Goal: Find specific page/section: Find specific page/section

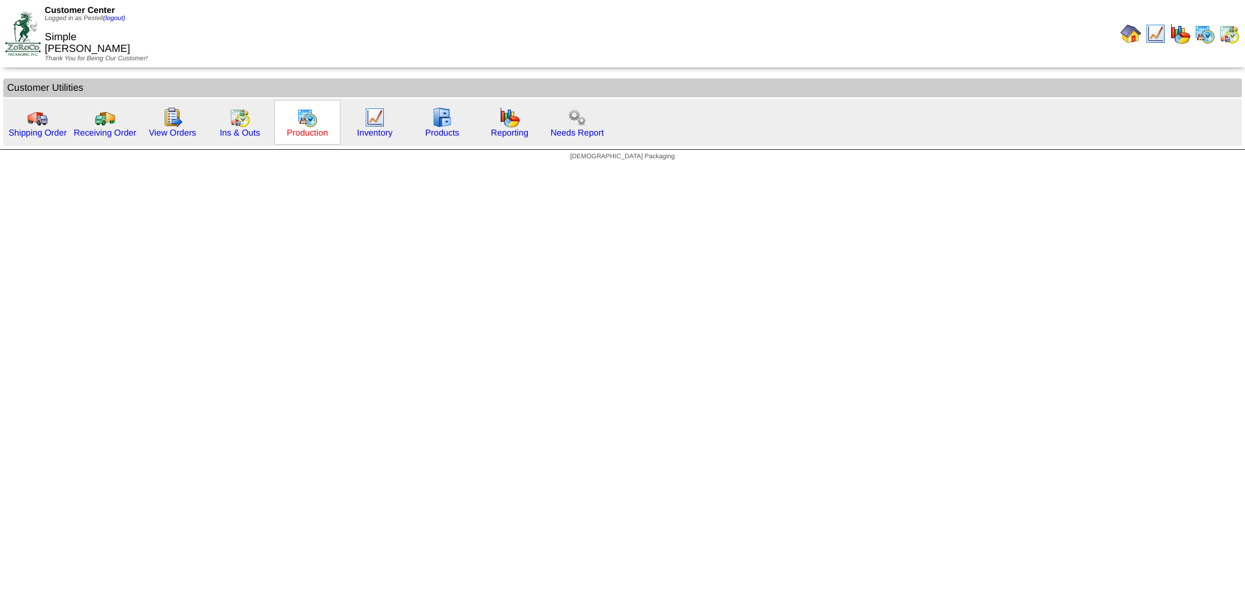
click at [302, 135] on link "Production" at bounding box center [308, 133] width 42 height 10
click at [305, 133] on link "Production" at bounding box center [308, 133] width 42 height 10
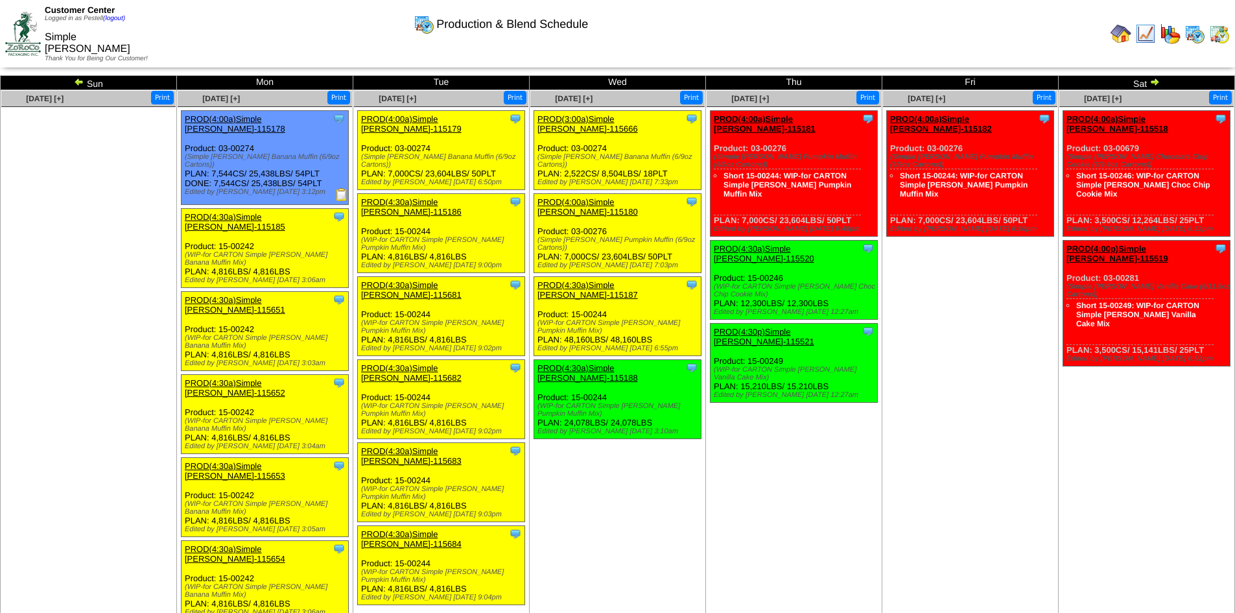
click at [75, 84] on img at bounding box center [79, 82] width 10 height 10
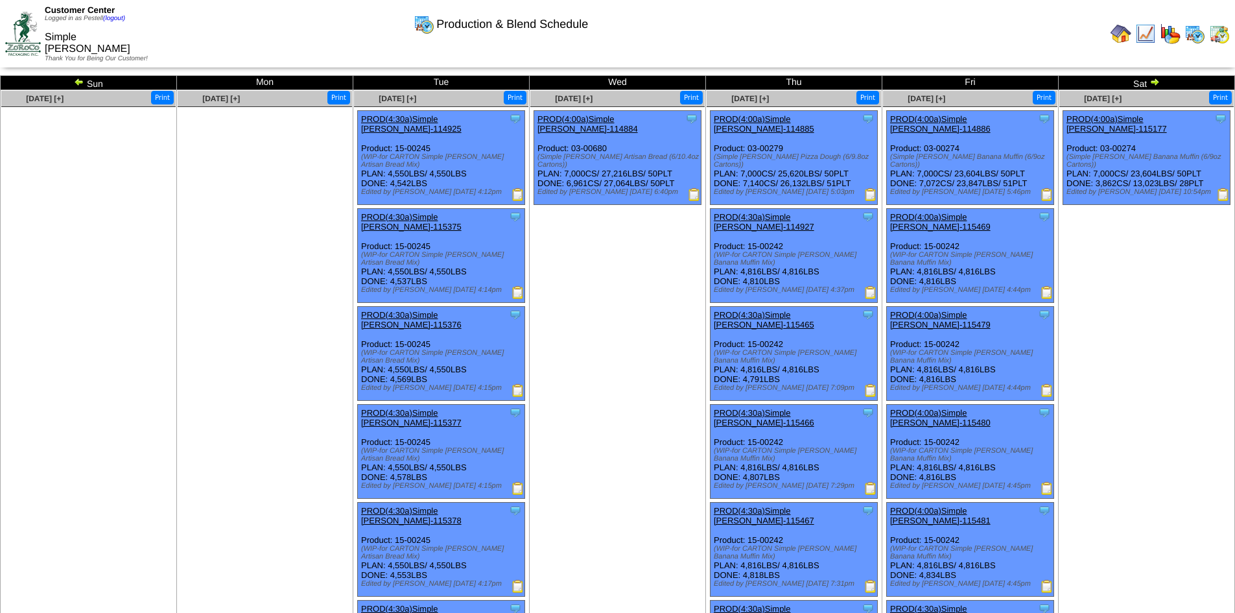
click at [1152, 78] on img at bounding box center [1155, 82] width 10 height 10
